Goal: Information Seeking & Learning: Check status

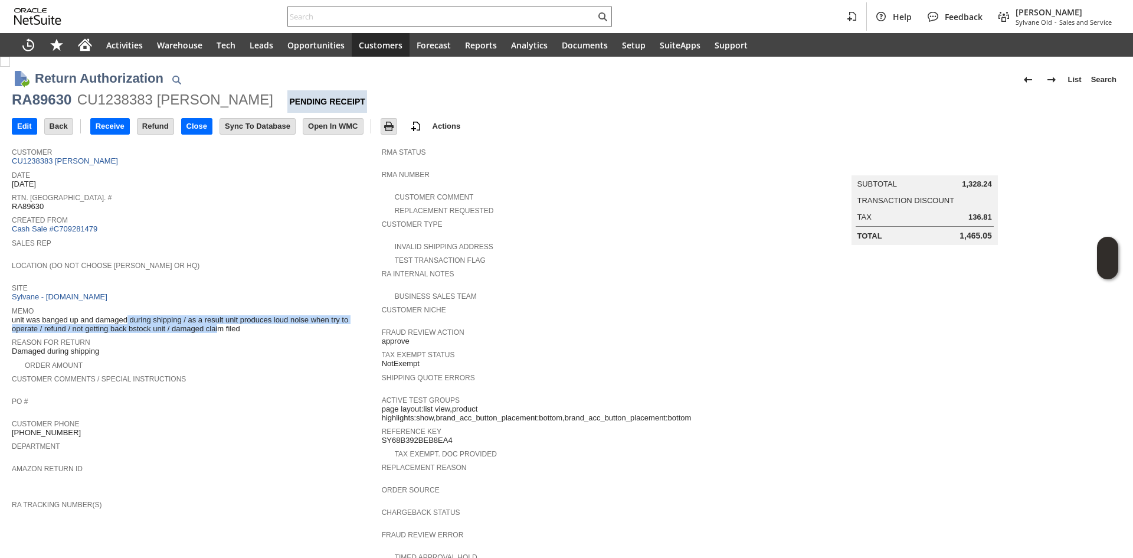
drag, startPoint x: 88, startPoint y: 311, endPoint x: 187, endPoint y: 322, distance: 99.8
click at [187, 322] on span "unit was banged up and damaged during shipping / as a result unit produces loud…" at bounding box center [194, 324] width 364 height 18
drag, startPoint x: 187, startPoint y: 322, endPoint x: 136, endPoint y: 327, distance: 51.0
click at [136, 327] on td "Memo unit was banged up and damaged during shipping / as a result unit produces…" at bounding box center [197, 318] width 370 height 31
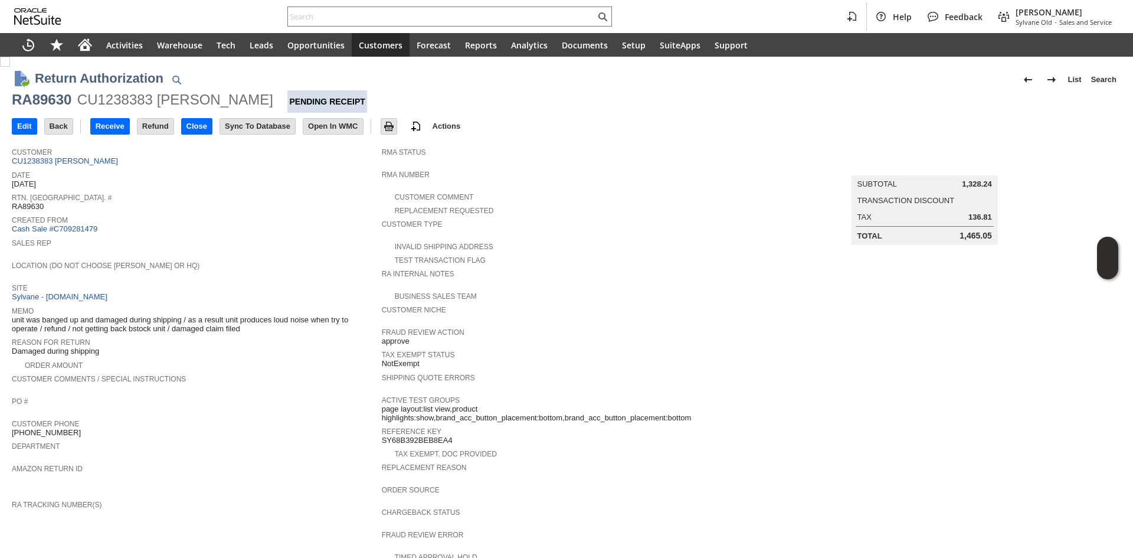
click at [136, 327] on td "Memo unit was banged up and damaged during shipping / as a result unit produces…" at bounding box center [197, 318] width 370 height 31
click at [55, 107] on div "RA89630" at bounding box center [42, 99] width 60 height 19
drag, startPoint x: 55, startPoint y: 107, endPoint x: 64, endPoint y: 90, distance: 19.3
click at [55, 107] on div "RA89630" at bounding box center [42, 99] width 60 height 19
copy div "RA89630"
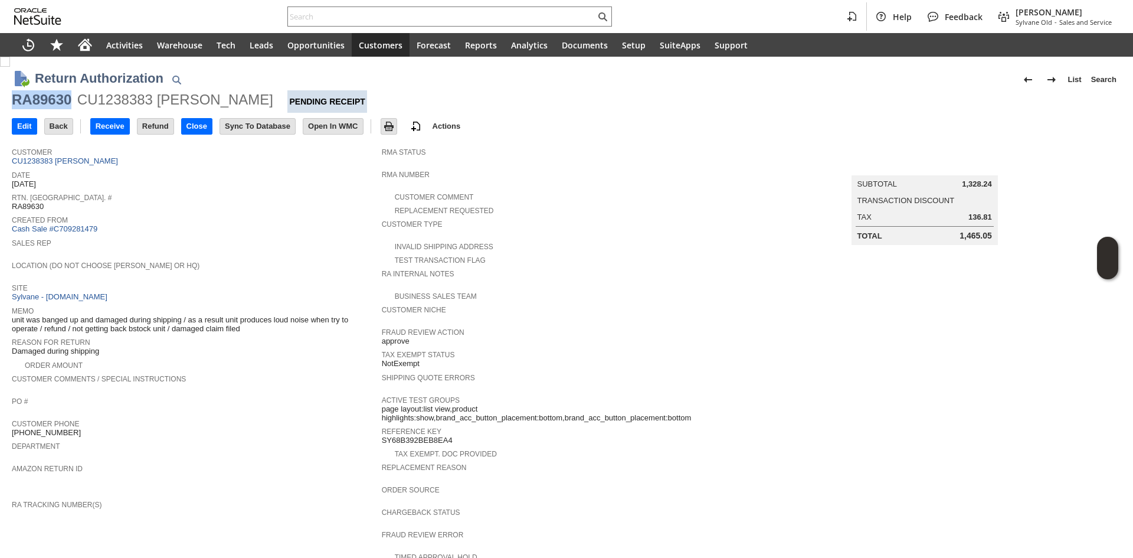
drag, startPoint x: 272, startPoint y: 325, endPoint x: 12, endPoint y: 312, distance: 260.6
click at [12, 315] on span "unit was banged up and damaged during shipping / as a result unit produces loud…" at bounding box center [194, 324] width 364 height 18
click at [80, 162] on link "CU1238383 [PERSON_NAME]" at bounding box center [66, 160] width 109 height 9
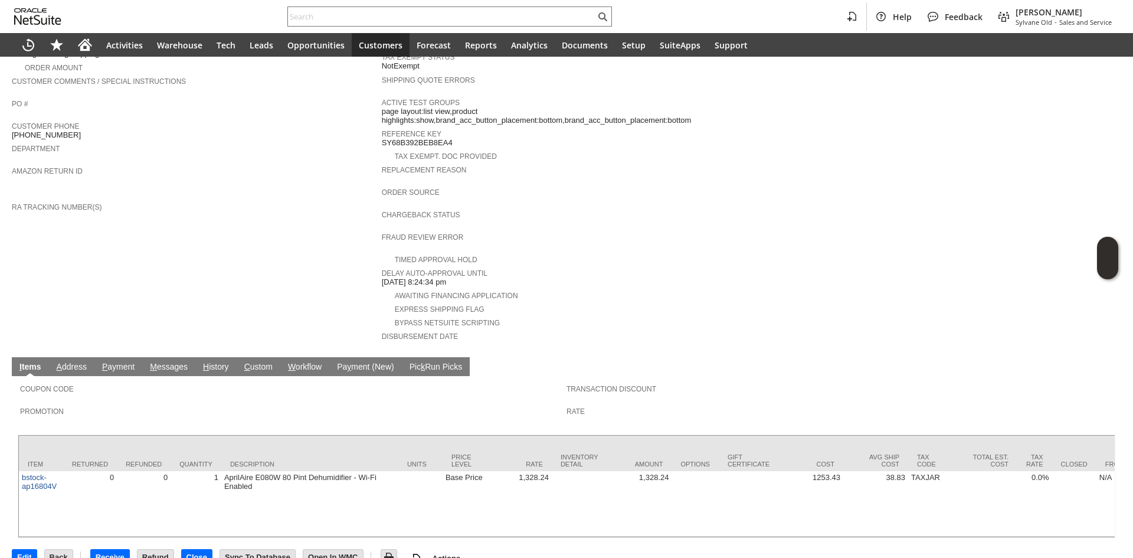
scroll to position [312, 0]
